Goal: Task Accomplishment & Management: Manage account settings

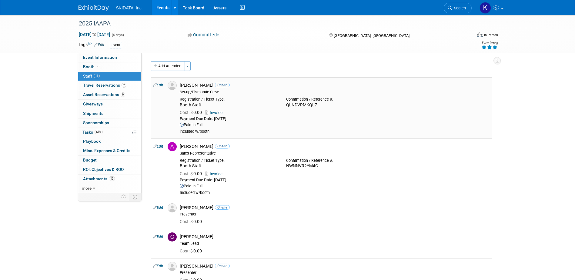
click at [180, 85] on div "Alaa Abdallaoui Onsite Set-up/Dismantle Crew" at bounding box center [334, 88] width 319 height 14
drag, startPoint x: 180, startPoint y: 85, endPoint x: 212, endPoint y: 86, distance: 31.6
click at [212, 86] on div "Alaa Abdallaoui Onsite" at bounding box center [335, 85] width 310 height 6
copy div "[PERSON_NAME]"
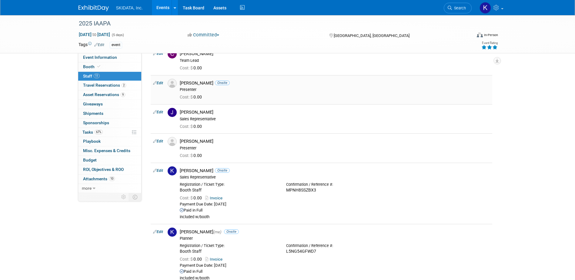
scroll to position [175, 0]
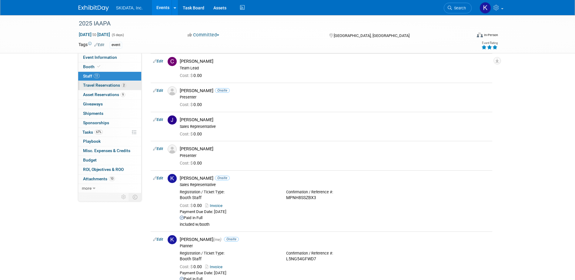
click at [102, 85] on span "Travel Reservations 2" at bounding box center [104, 85] width 43 height 5
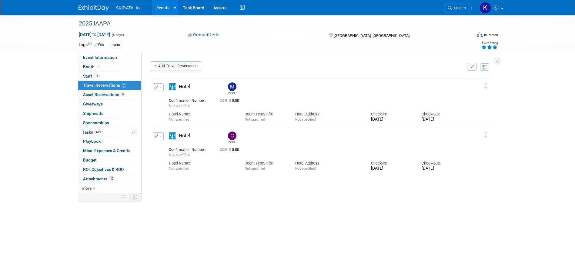
click at [230, 142] on div "Christopher" at bounding box center [232, 141] width 8 height 3
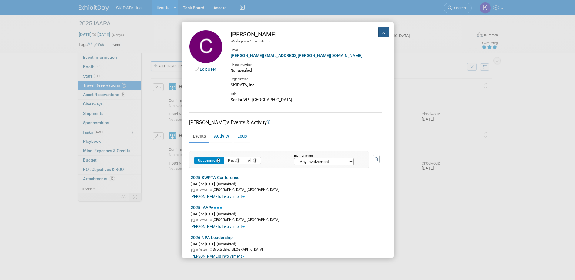
click at [378, 33] on button "X" at bounding box center [383, 32] width 11 height 10
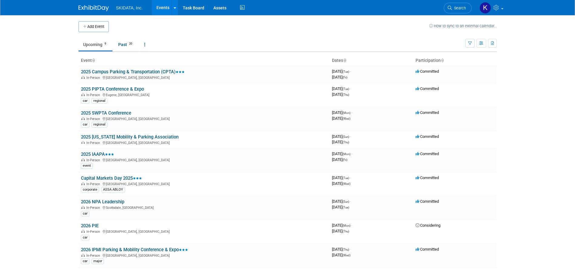
click at [42, 168] on body "SKIDATA, Inc. Events Add Event Bulk Upload Events Shareable Event Boards Recent…" at bounding box center [287, 140] width 575 height 280
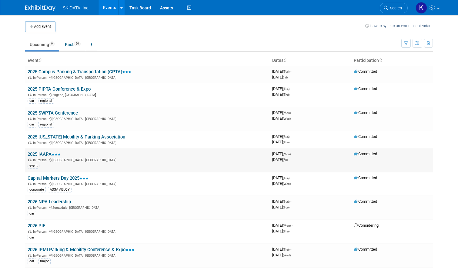
click at [40, 151] on link "2025 IAAPA" at bounding box center [44, 153] width 33 height 5
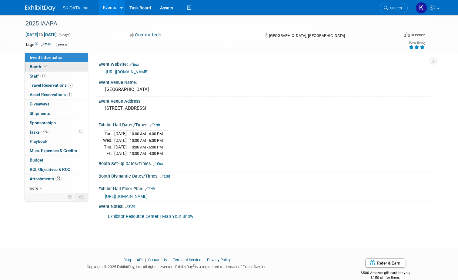
click at [31, 66] on span "Booth" at bounding box center [39, 66] width 18 height 5
